Goal: Task Accomplishment & Management: Use online tool/utility

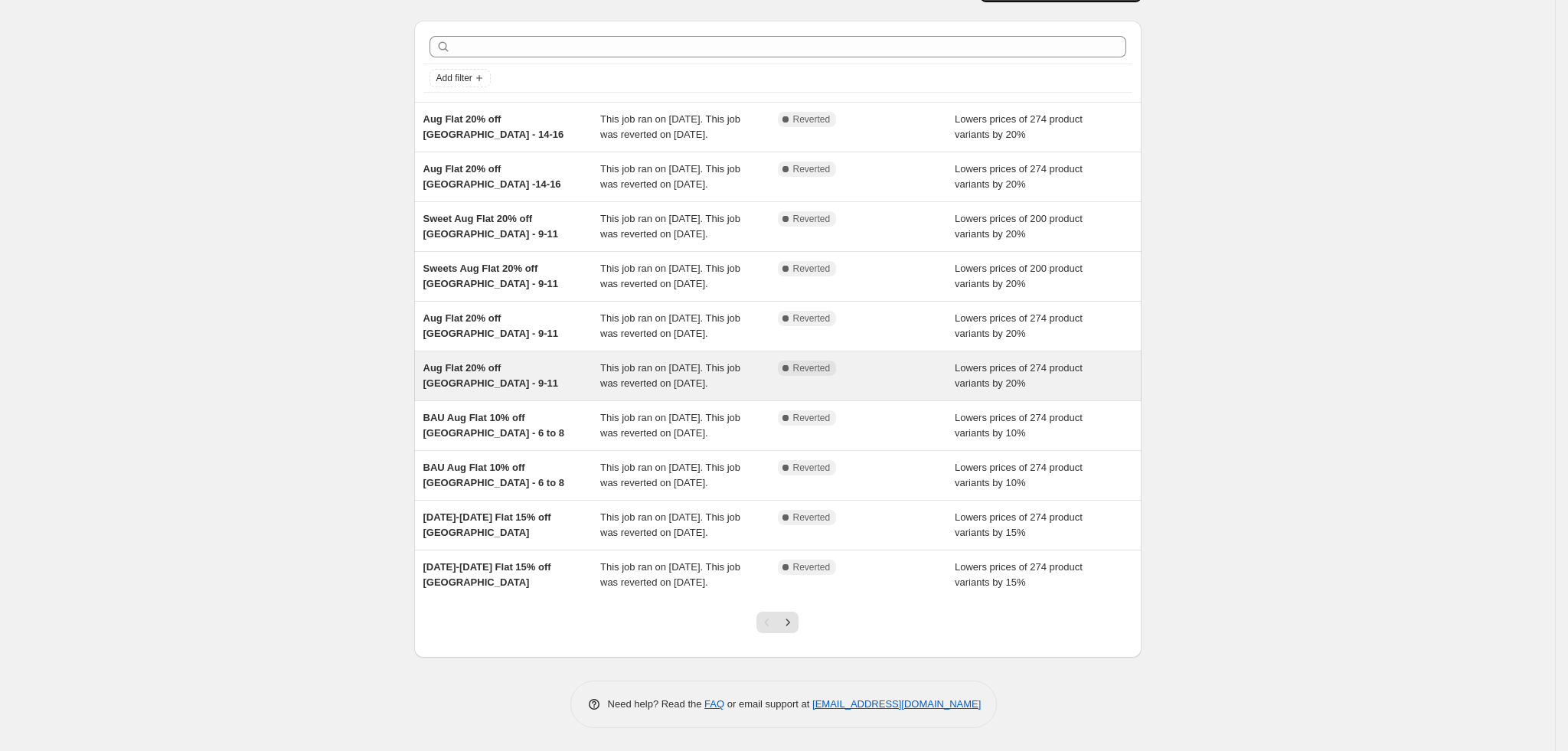
scroll to position [191, 0]
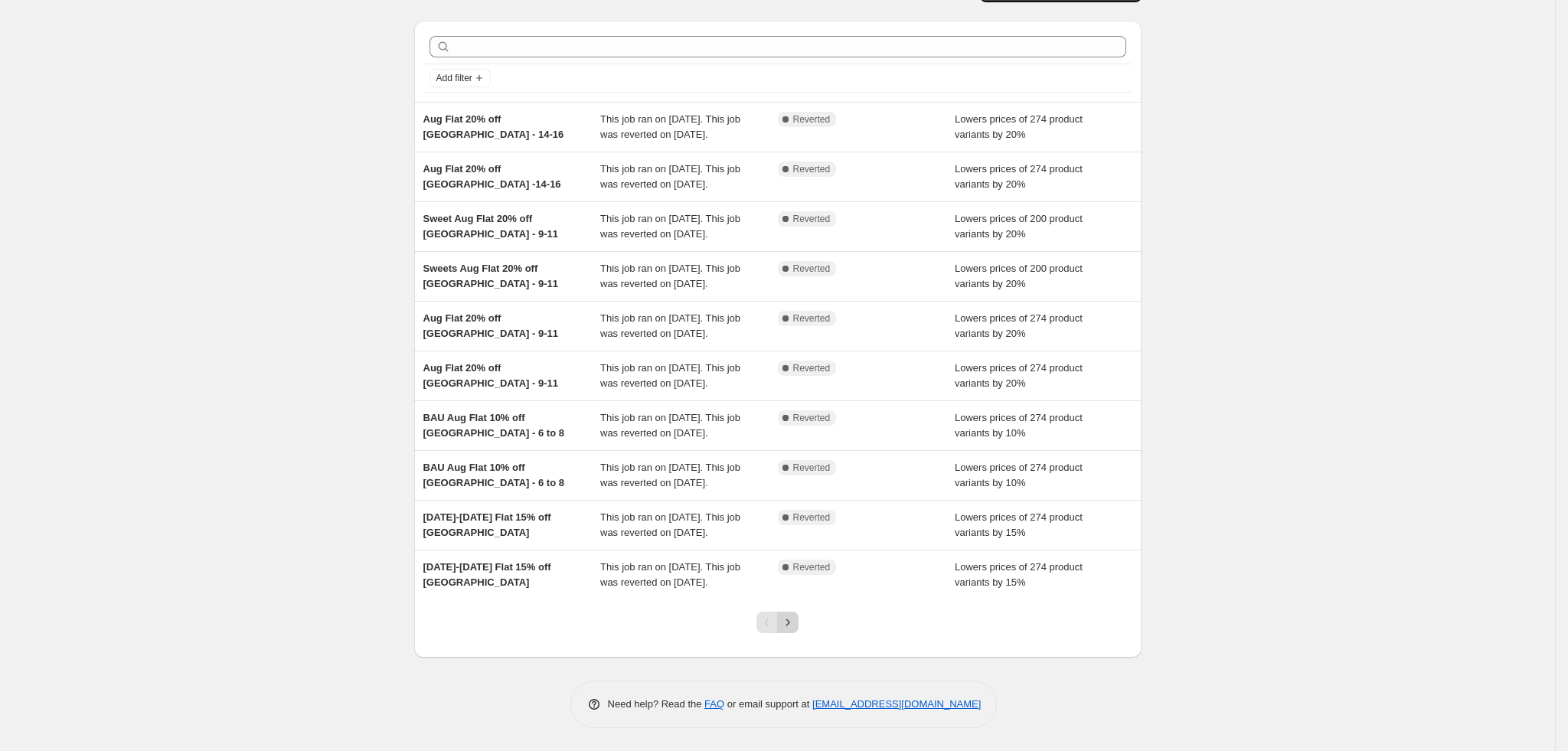
click at [790, 624] on icon "Next" at bounding box center [787, 622] width 15 height 15
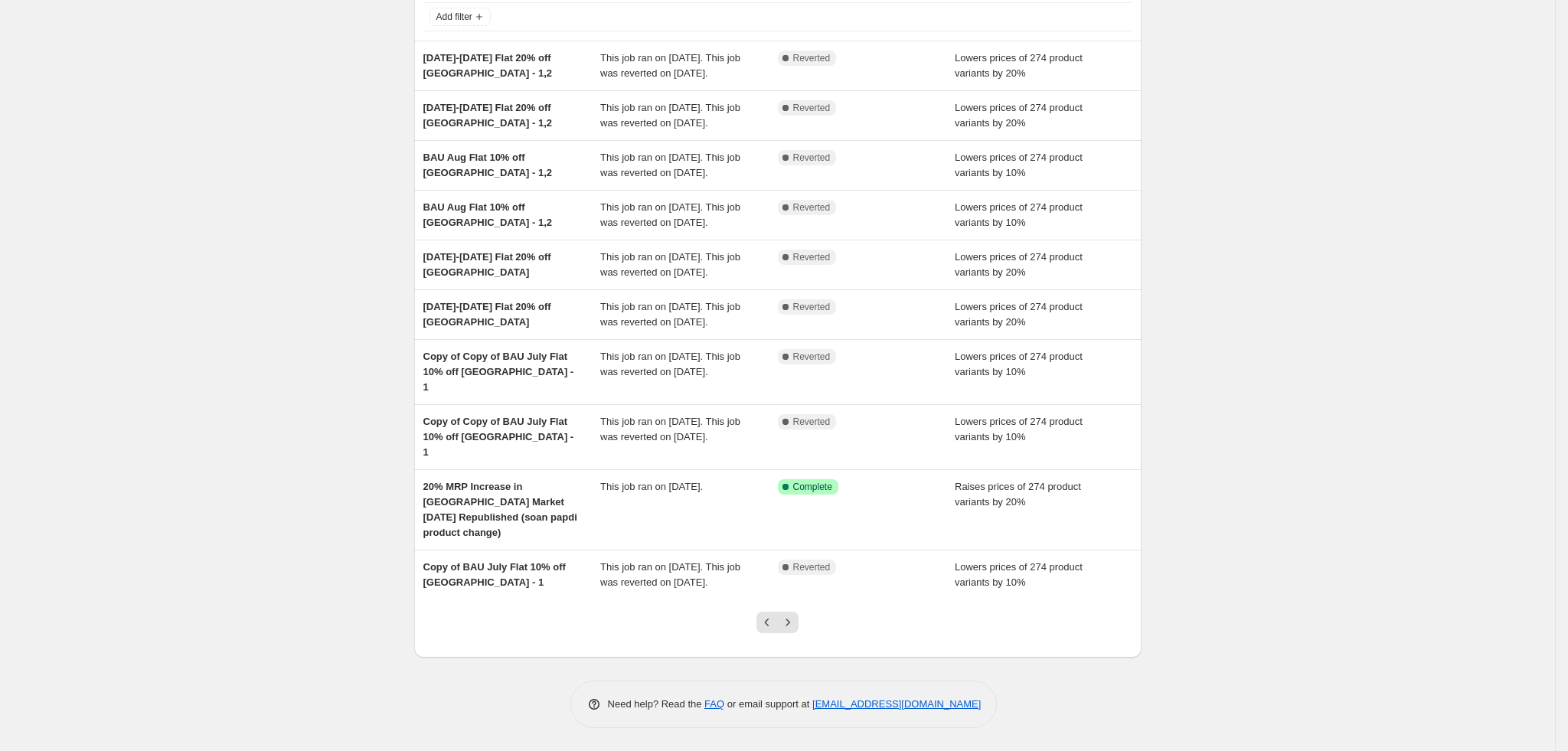
click at [1359, 234] on div "NA Bulk Price Editor. This page is ready NA Bulk Price Editor Add new price cha…" at bounding box center [777, 327] width 1555 height 850
click at [1482, 192] on div "NA Bulk Price Editor. This page is ready NA Bulk Price Editor Add new price cha…" at bounding box center [777, 327] width 1555 height 850
